Goal: Check status: Check status

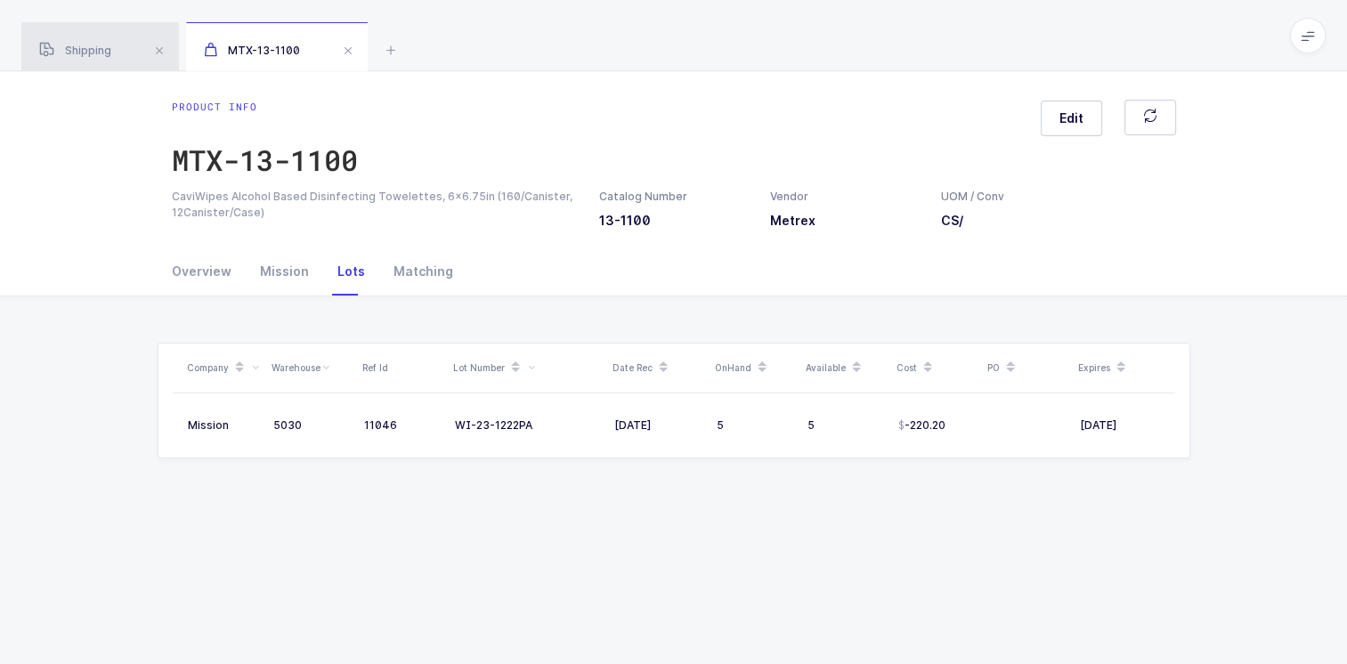
click at [81, 52] on span "Shipping" at bounding box center [75, 50] width 72 height 13
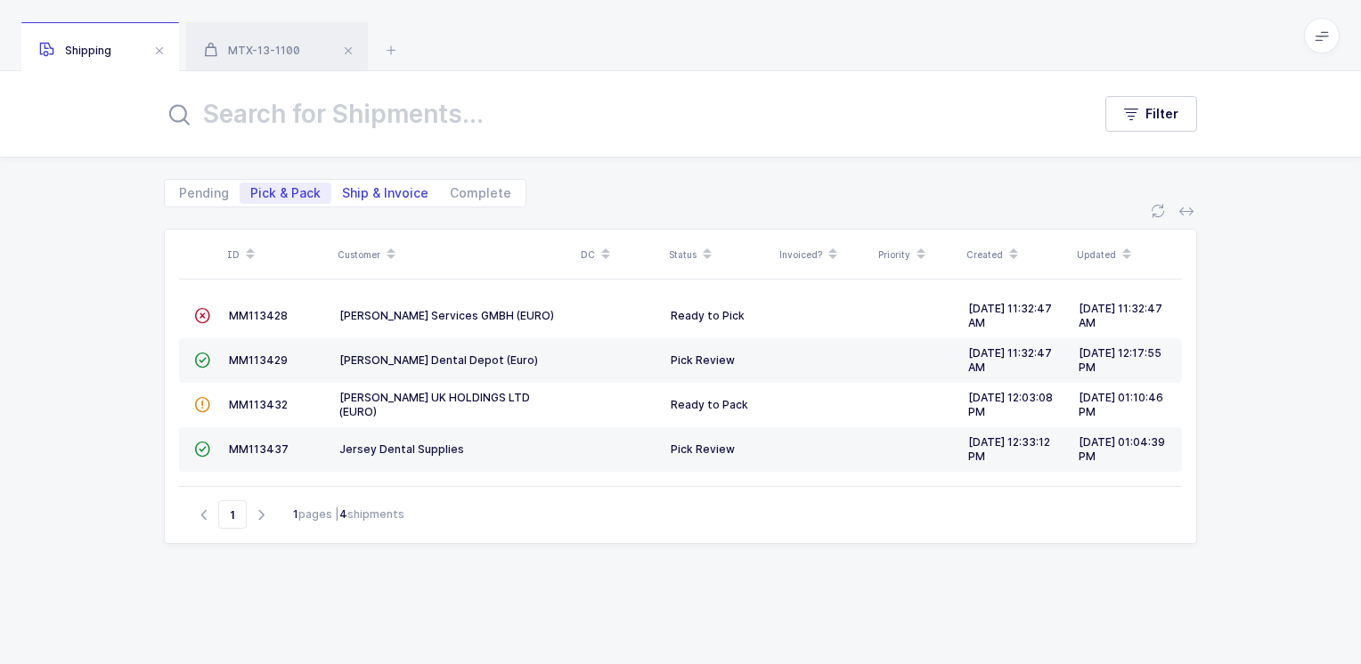
click at [378, 199] on span "Ship & Invoice" at bounding box center [385, 193] width 86 height 12
click at [343, 194] on input "Ship & Invoice" at bounding box center [337, 189] width 12 height 12
radio input "true"
radio input "false"
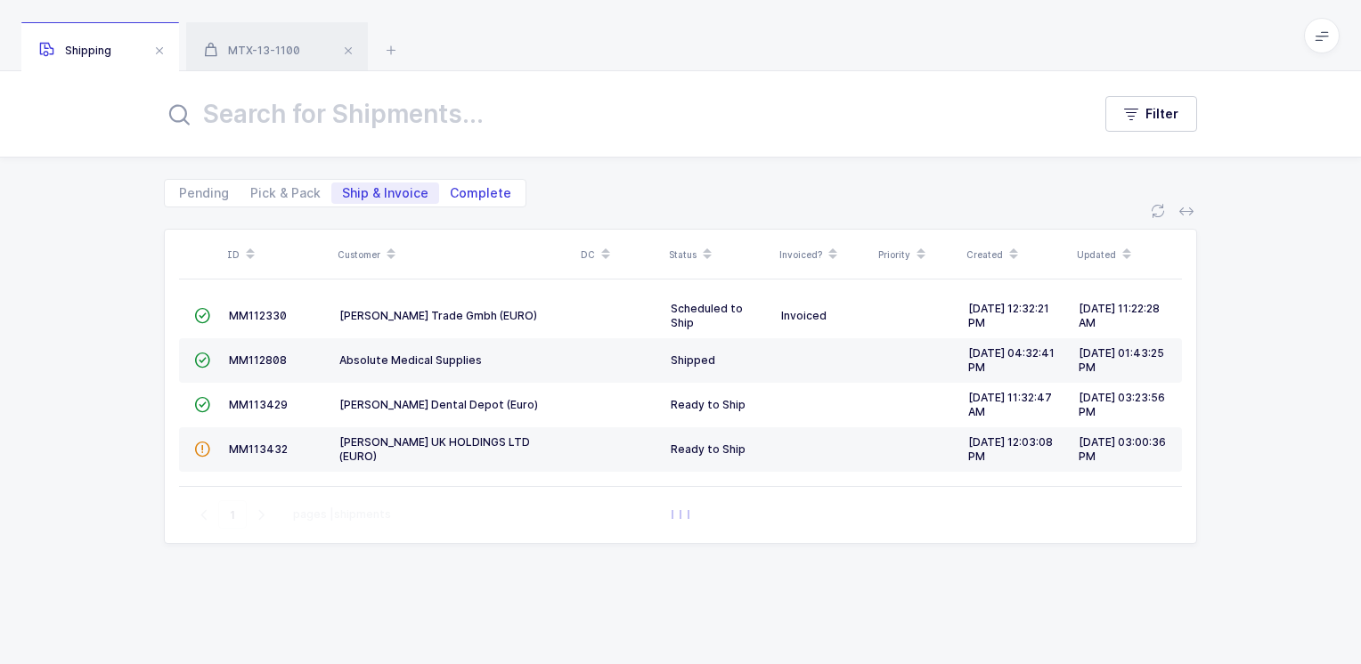
click at [481, 191] on span "Complete" at bounding box center [480, 193] width 61 height 12
click at [451, 191] on input "Complete" at bounding box center [445, 189] width 12 height 12
radio input "true"
radio input "false"
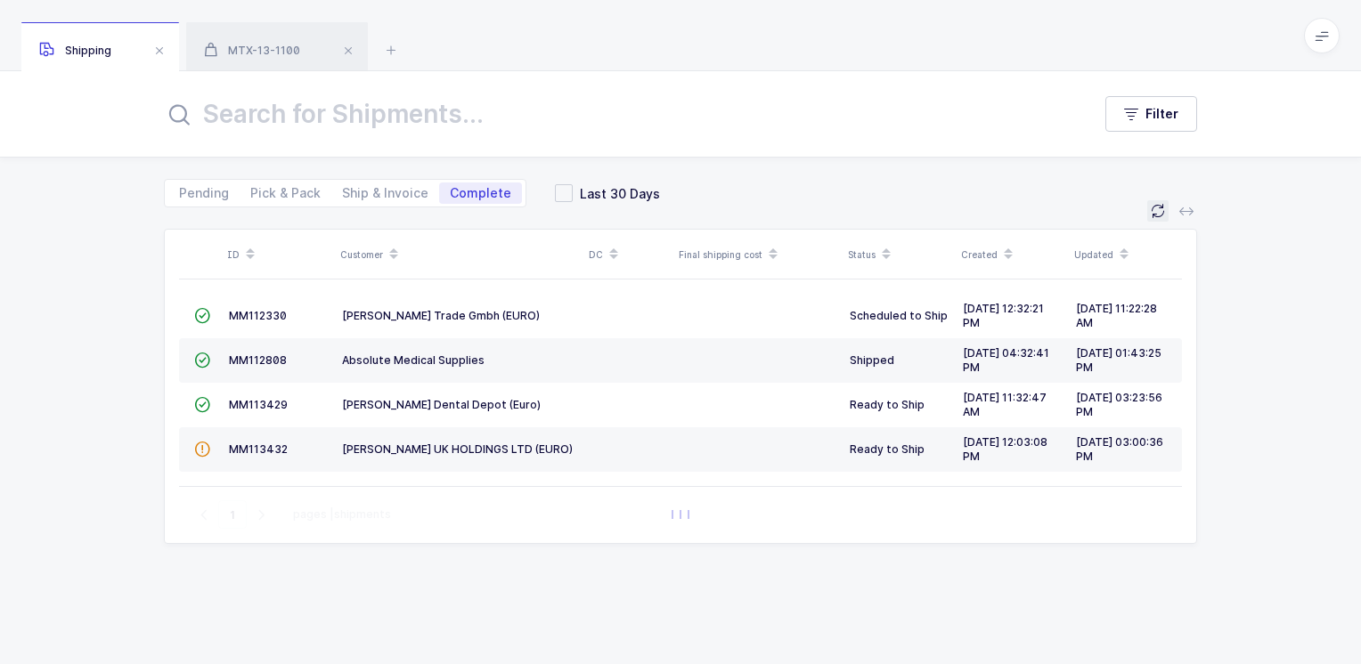
click at [1151, 208] on icon at bounding box center [1158, 211] width 14 height 14
click at [351, 49] on span at bounding box center [348, 50] width 21 height 21
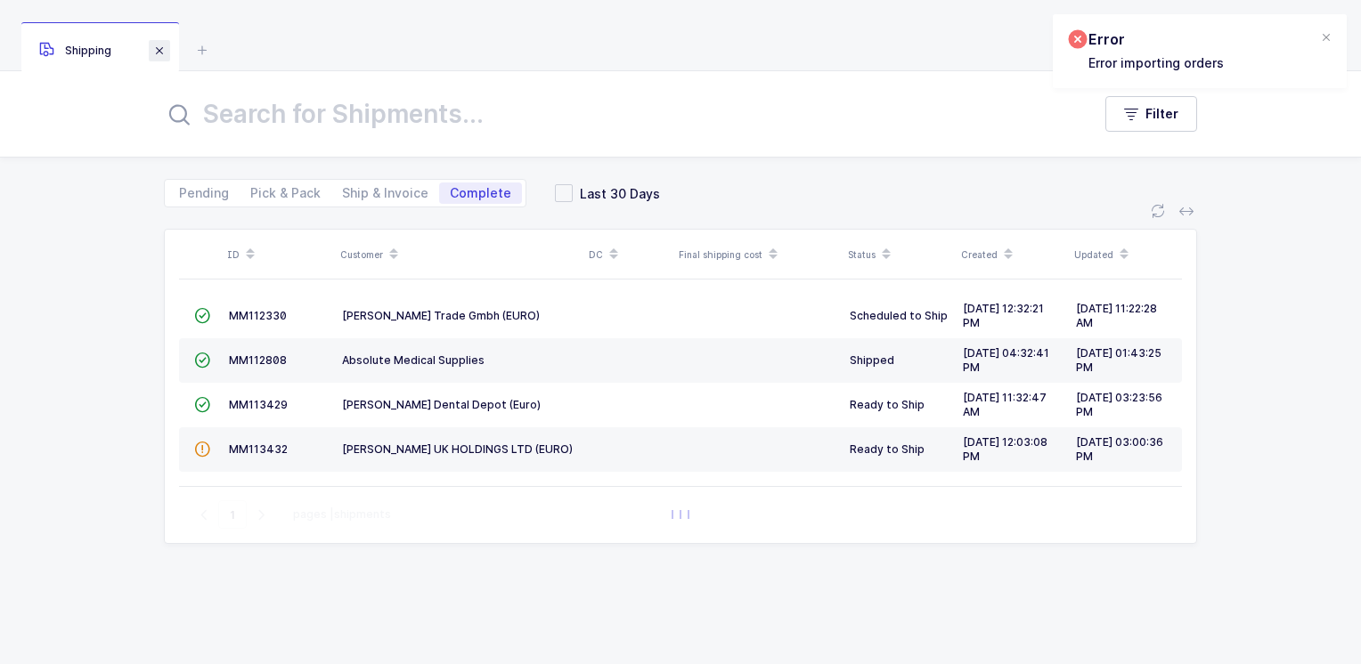
click at [159, 48] on span at bounding box center [159, 50] width 21 height 21
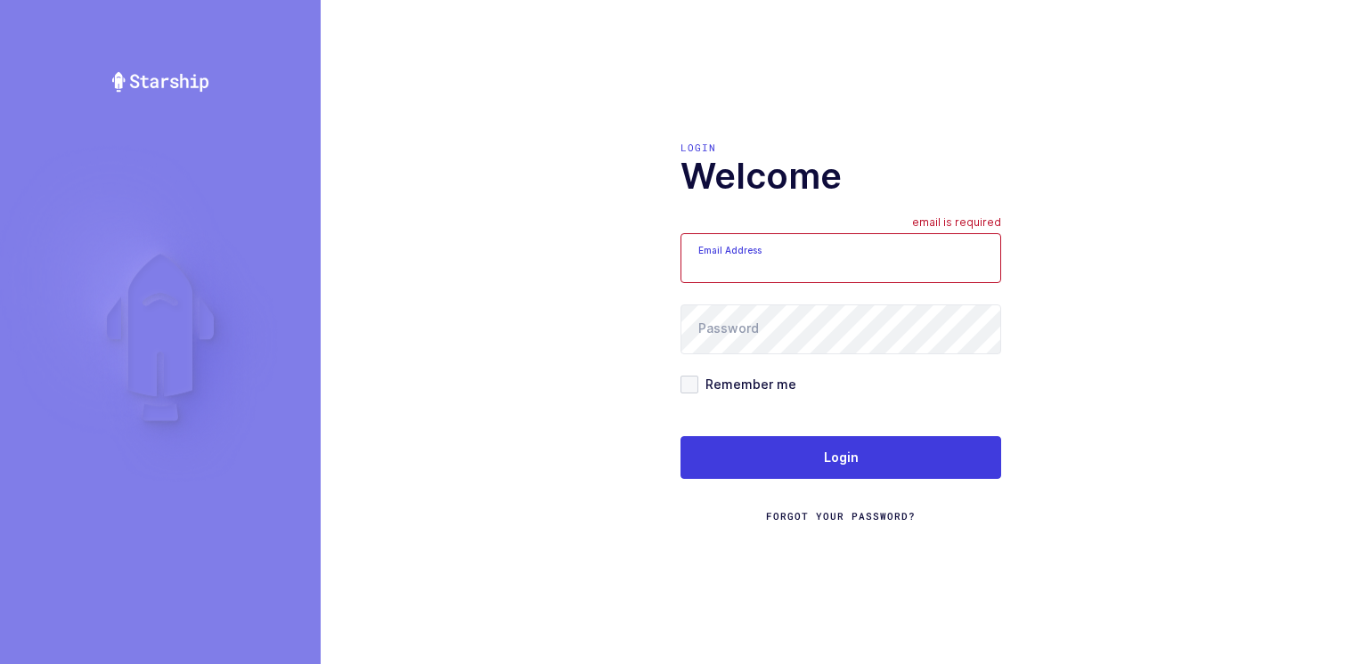
type input "[PERSON_NAME][EMAIL_ADDRESS][DOMAIN_NAME]"
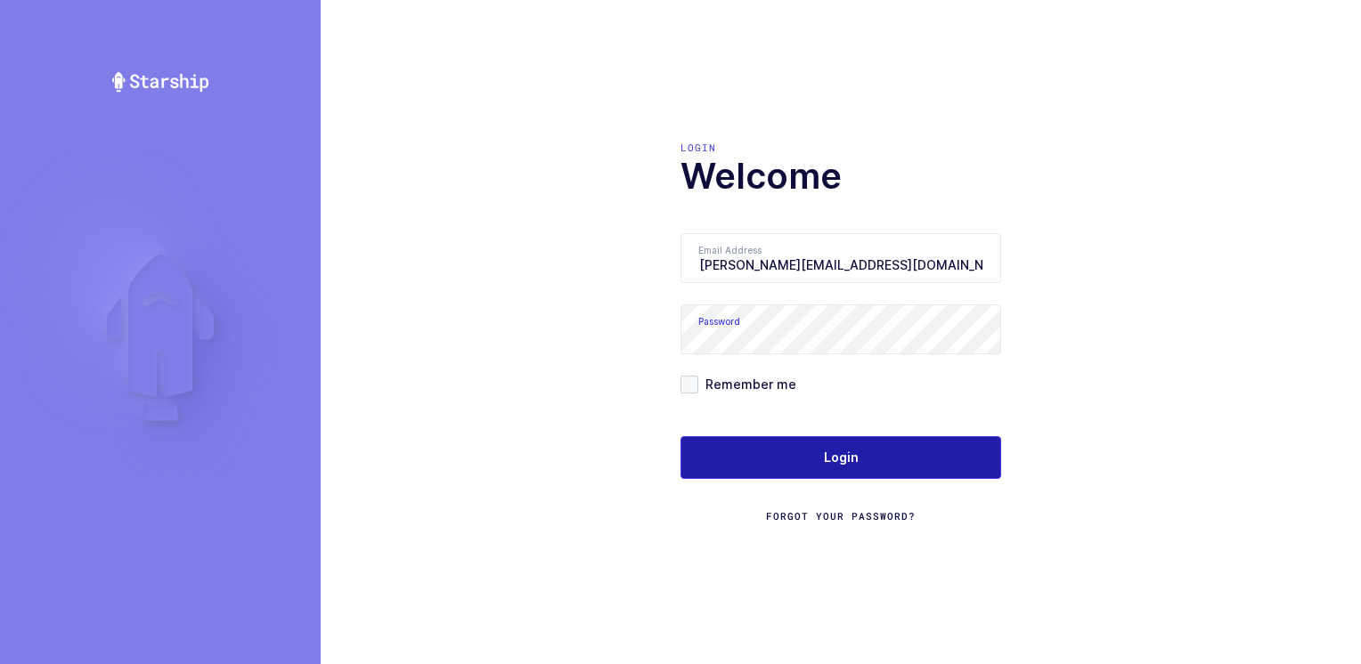
click at [812, 451] on button "Login" at bounding box center [840, 457] width 321 height 43
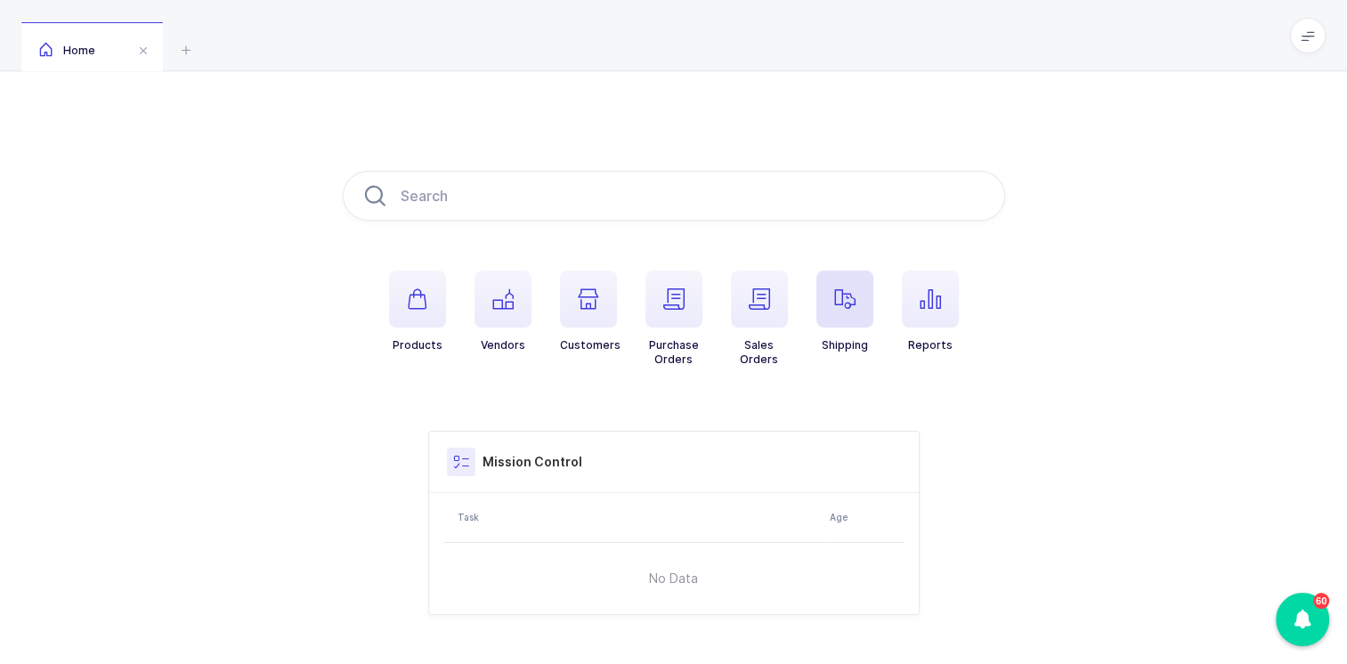
click at [853, 308] on icon "button" at bounding box center [844, 299] width 21 height 21
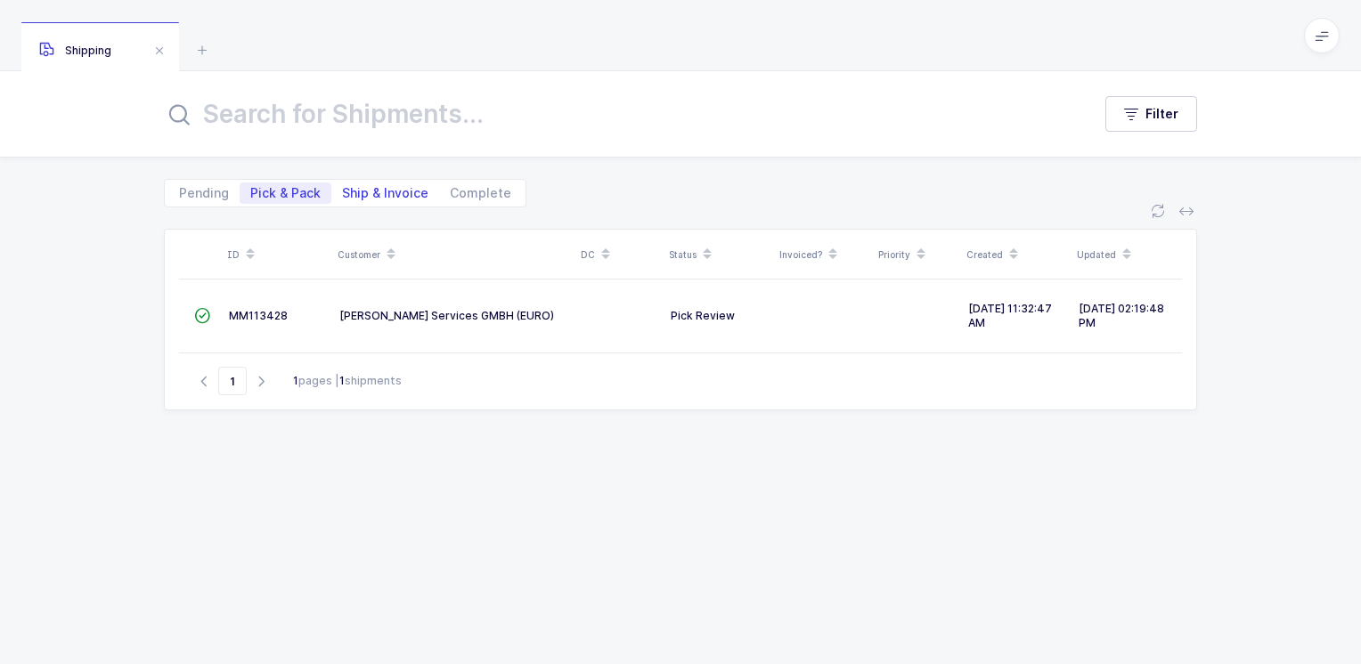
click at [370, 193] on span "Ship & Invoice" at bounding box center [385, 193] width 86 height 12
click at [343, 193] on input "Ship & Invoice" at bounding box center [337, 189] width 12 height 12
radio input "true"
radio input "false"
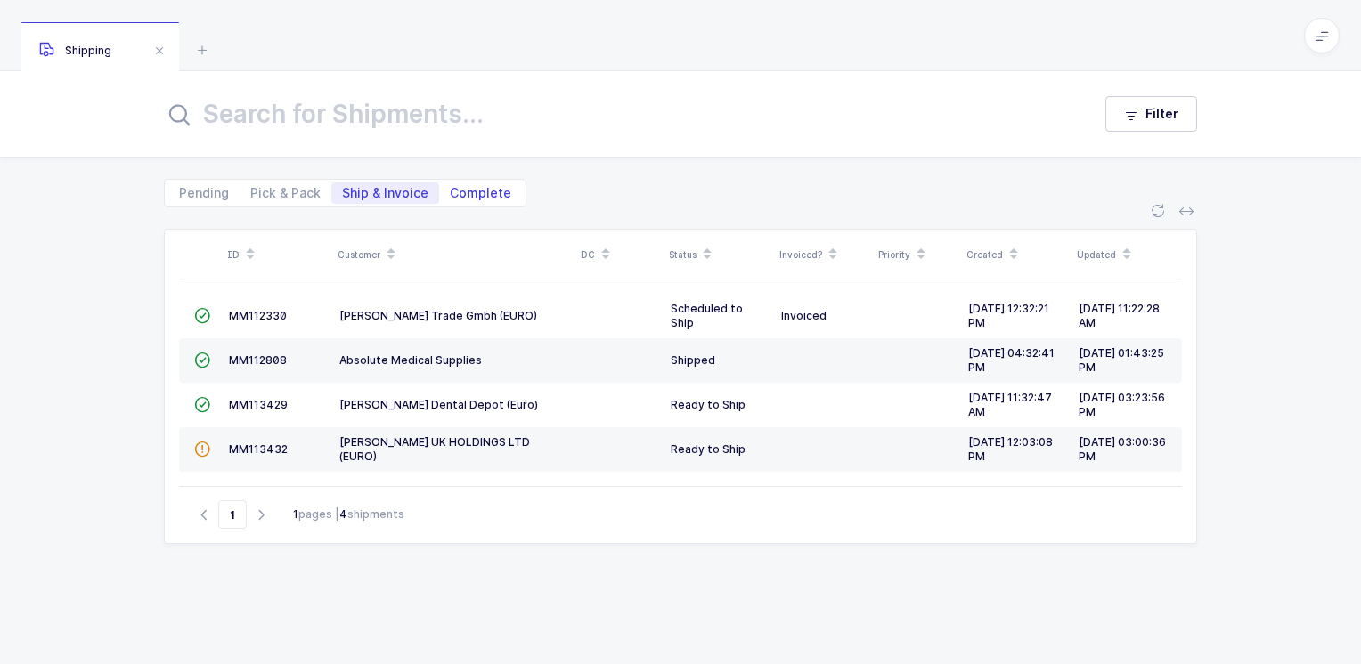
click at [484, 191] on span "Complete" at bounding box center [480, 193] width 61 height 12
click at [451, 191] on input "Complete" at bounding box center [445, 189] width 12 height 12
radio input "true"
radio input "false"
